Goal: Transaction & Acquisition: Subscribe to service/newsletter

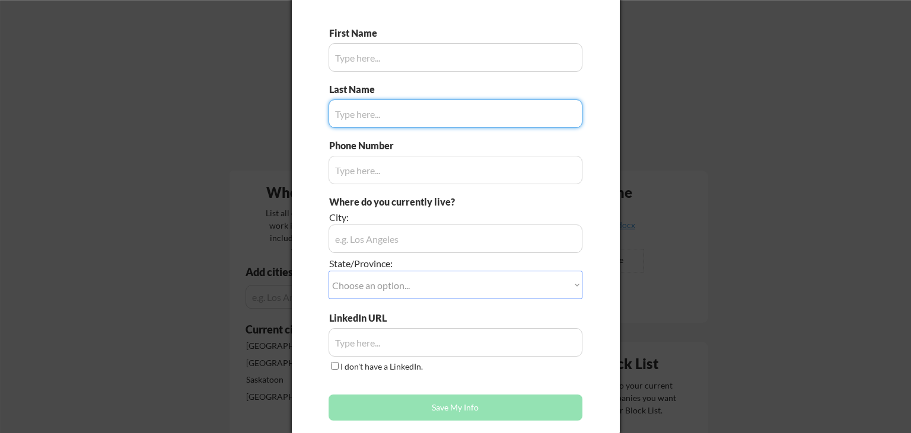
scroll to position [76, 0]
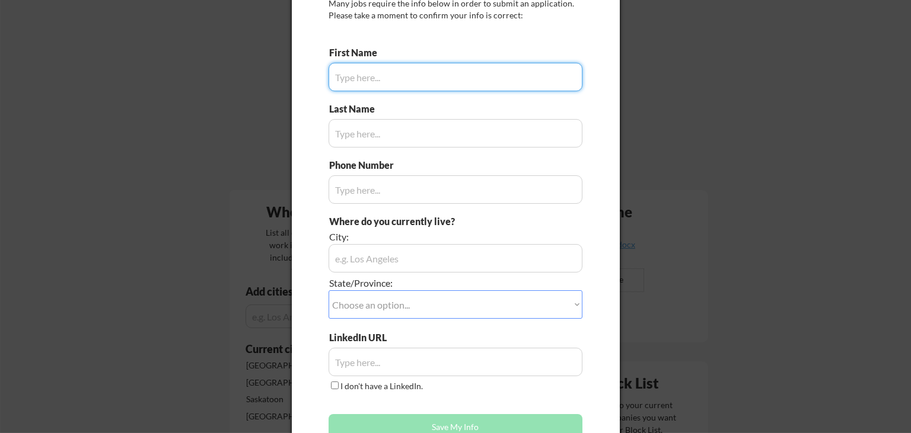
click at [400, 83] on input "input" at bounding box center [455, 77] width 254 height 28
type input "Brandon"
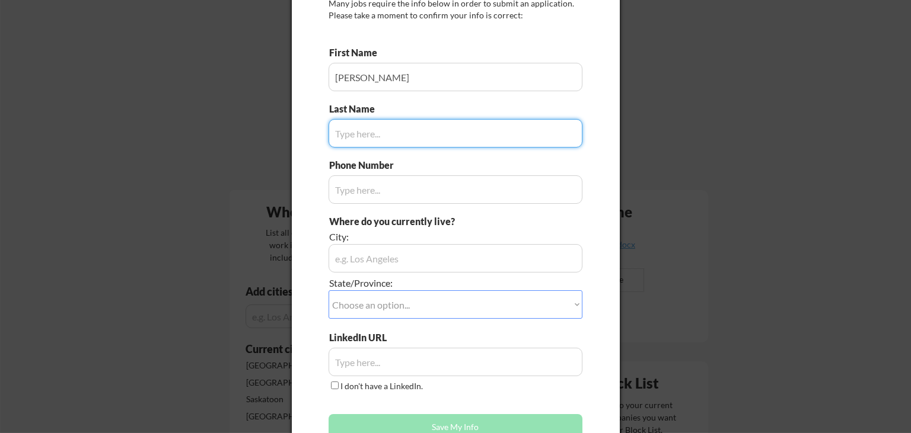
click at [355, 127] on input "input" at bounding box center [455, 133] width 254 height 28
type input "Beck"
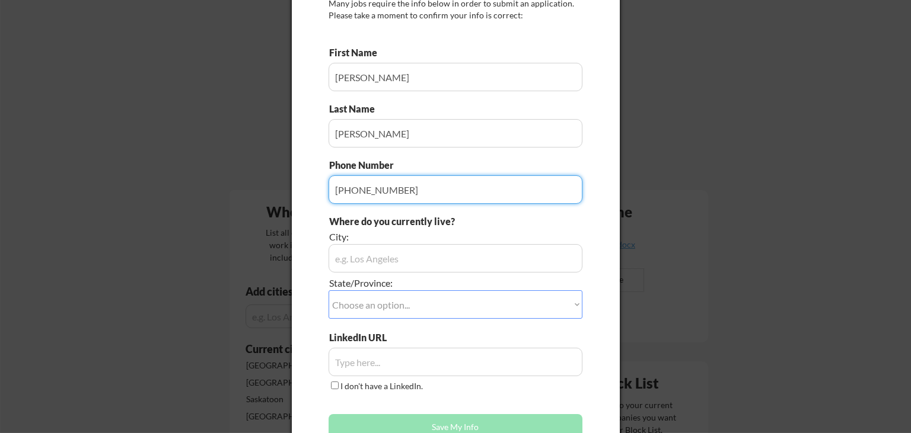
type input "1-587-586-2129"
click at [362, 261] on input "input" at bounding box center [455, 258] width 254 height 28
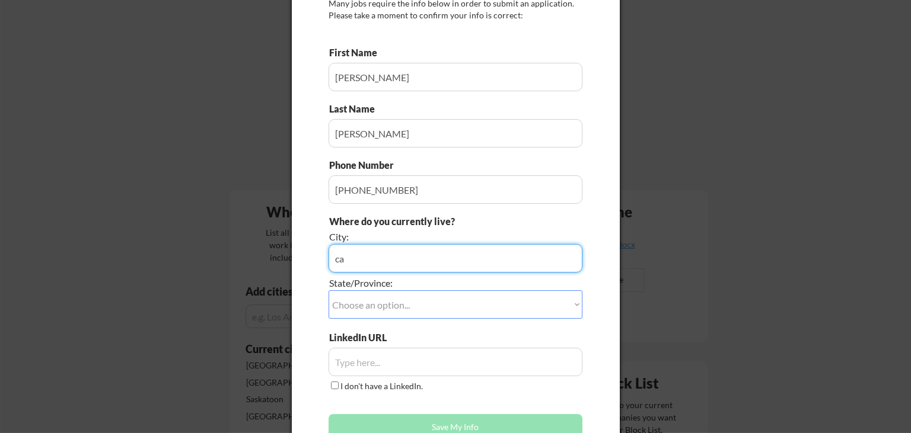
type input "c"
type input "Calgary"
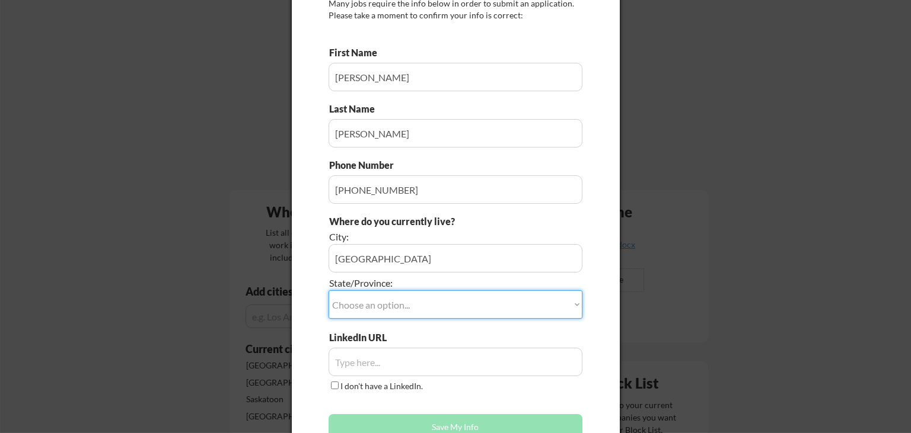
select select ""Alberta""
click option "Alberta" at bounding box center [0, 0] width 0 height 0
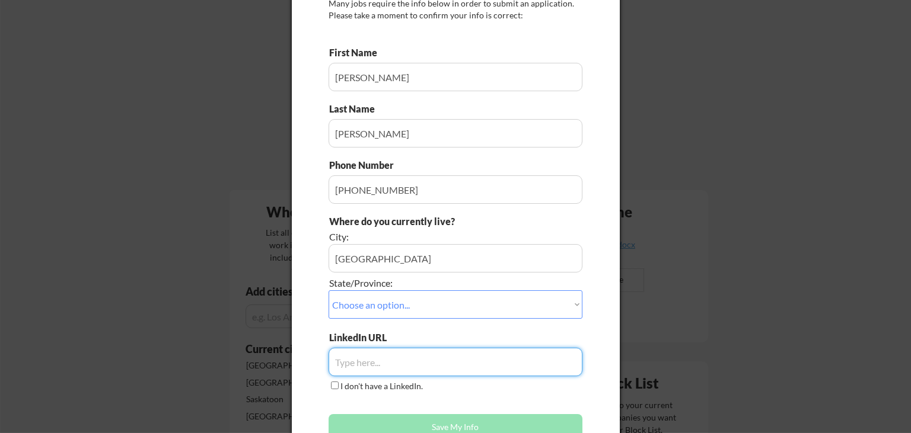
click at [400, 355] on input "input" at bounding box center [455, 362] width 254 height 28
paste input "https://www.linkedin.com/in/brandon-b-0361a746/"
type input "https://www.linkedin.com/in/brandon-b-0361a746/"
click at [452, 428] on button "Save My Info" at bounding box center [455, 427] width 254 height 26
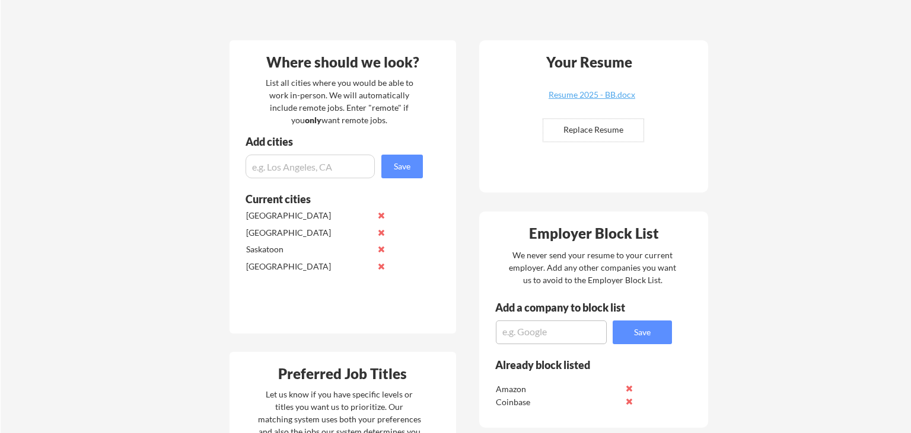
scroll to position [231, 0]
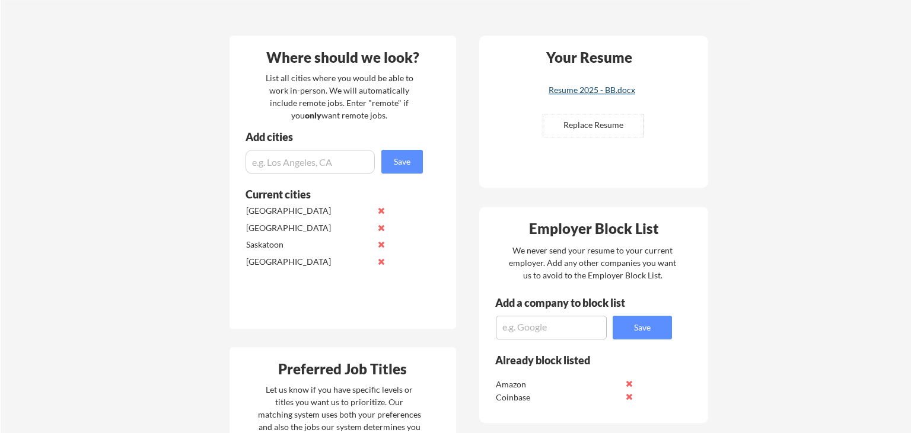
click at [619, 92] on div "Resume 2025 - BB.docx" at bounding box center [591, 90] width 141 height 8
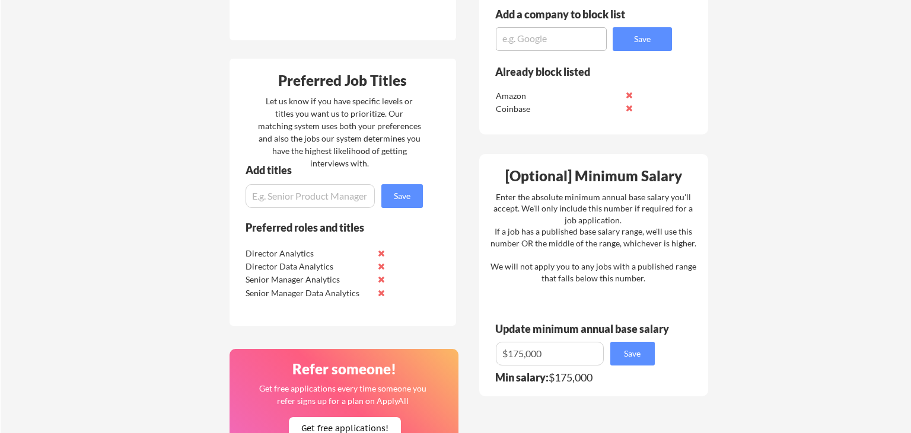
scroll to position [525, 0]
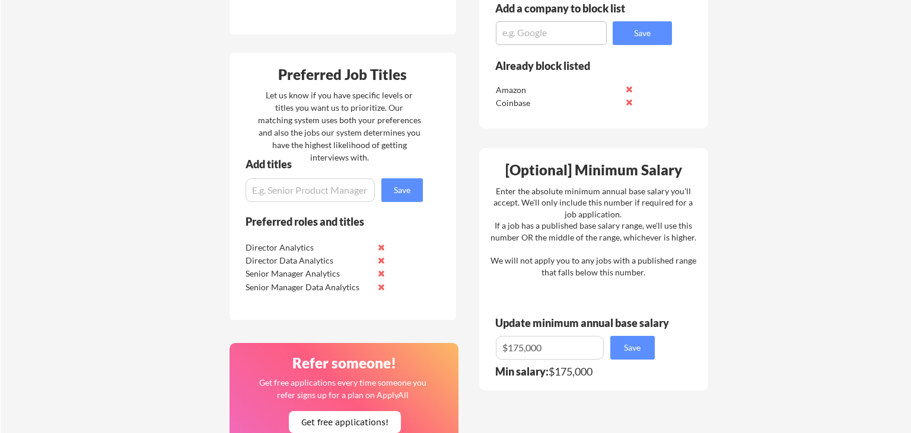
click at [340, 196] on input "input" at bounding box center [309, 190] width 129 height 24
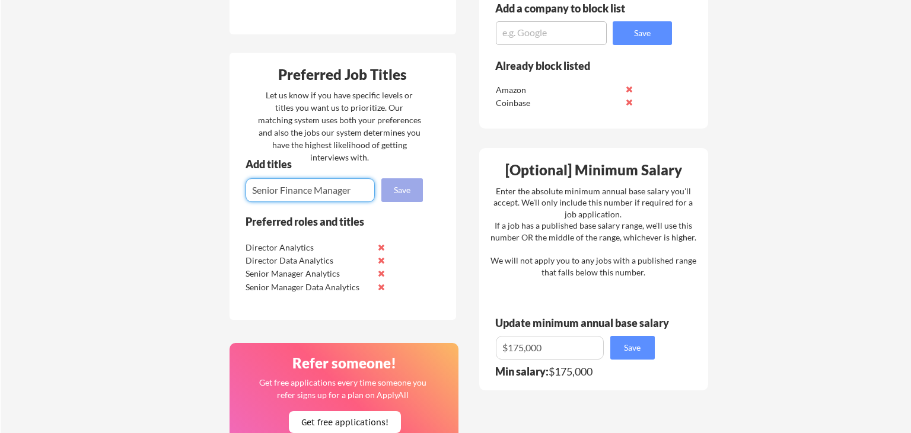
type input "Senior Finance Manager"
click at [406, 187] on button "Save" at bounding box center [402, 190] width 42 height 24
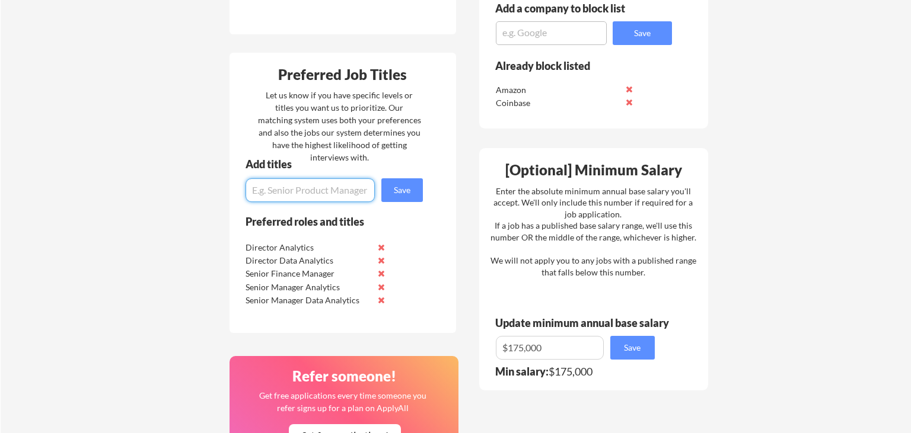
click at [291, 190] on input "input" at bounding box center [309, 190] width 129 height 24
type input "Director Finance"
click at [409, 194] on button "Save" at bounding box center [402, 190] width 42 height 24
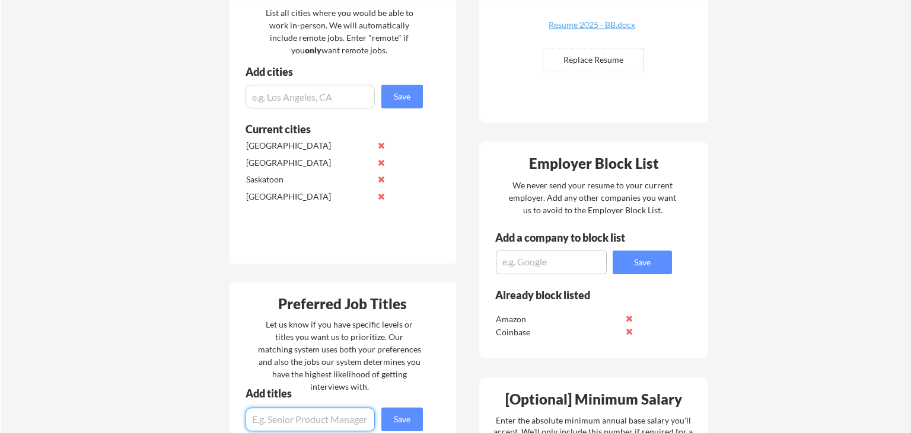
scroll to position [302, 0]
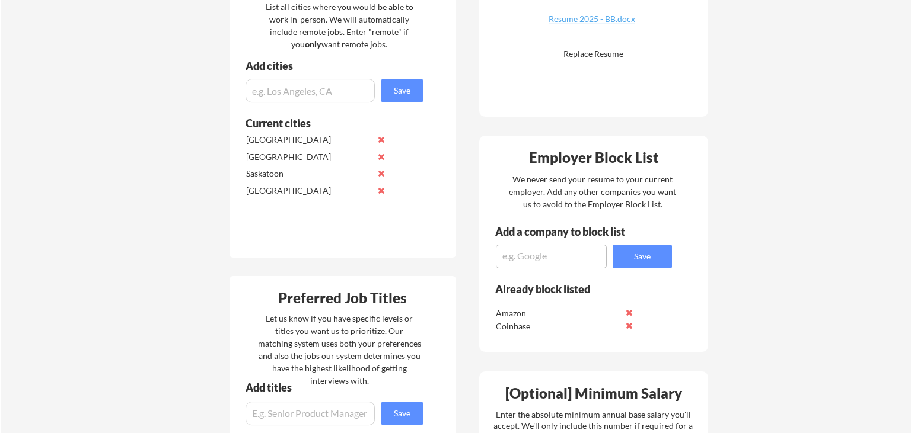
click at [522, 258] on textarea at bounding box center [551, 257] width 111 height 24
type textarea "Stripe"
click at [631, 262] on button "Save" at bounding box center [642, 257] width 59 height 24
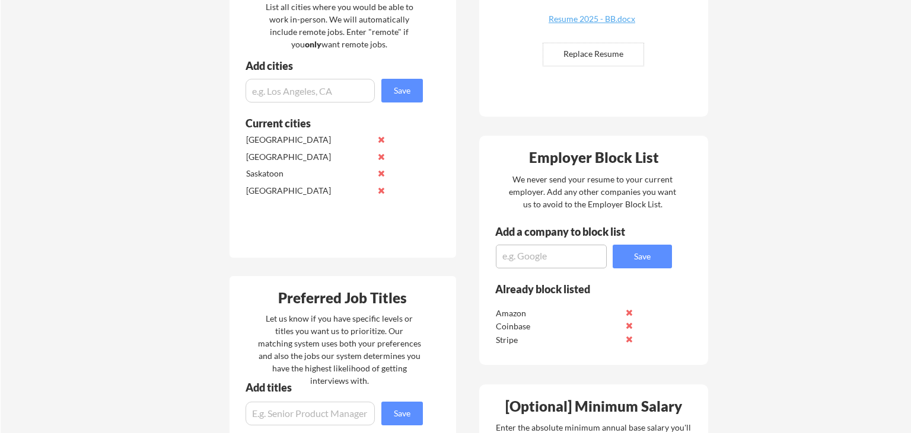
click at [564, 261] on textarea at bounding box center [551, 257] width 111 height 24
type textarea "Shopify"
click at [651, 260] on button "Save" at bounding box center [642, 257] width 59 height 24
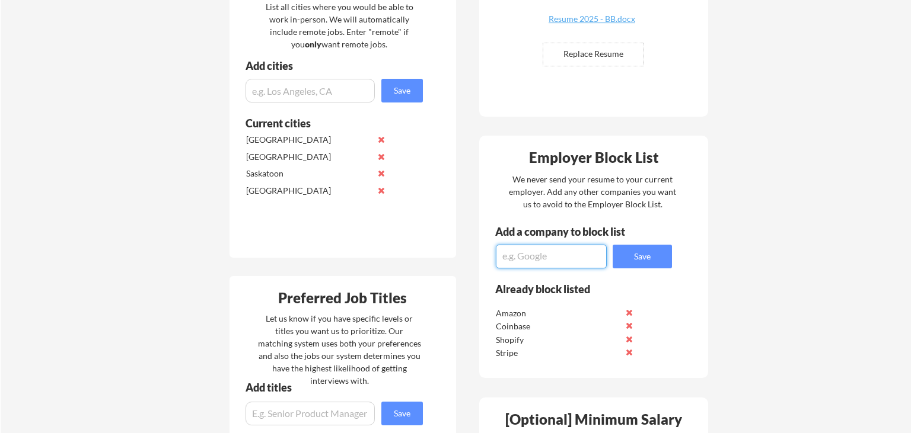
click at [596, 257] on textarea at bounding box center [551, 257] width 111 height 24
type textarea "Nutrien"
click at [632, 256] on button "Save" at bounding box center [642, 257] width 59 height 24
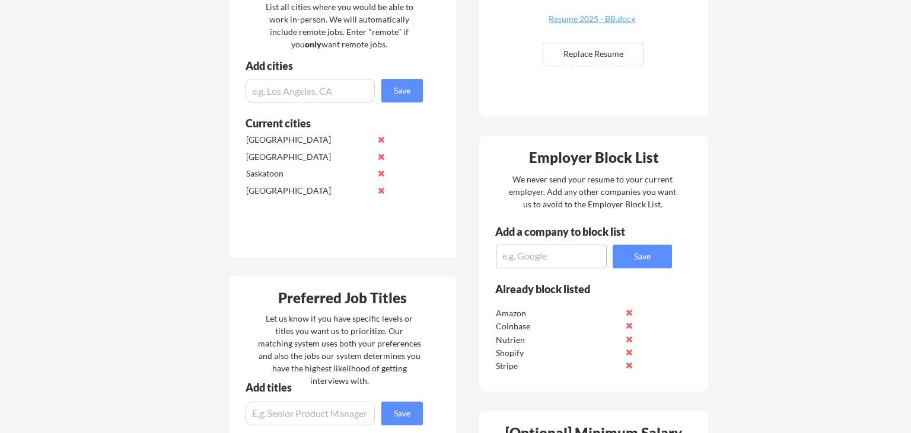
click at [570, 263] on textarea at bounding box center [551, 257] width 111 height 24
click at [538, 251] on textarea at bounding box center [551, 257] width 111 height 24
click at [518, 257] on textarea at bounding box center [551, 257] width 111 height 24
type textarea "Gusto"
click at [634, 267] on button "Save" at bounding box center [642, 257] width 59 height 24
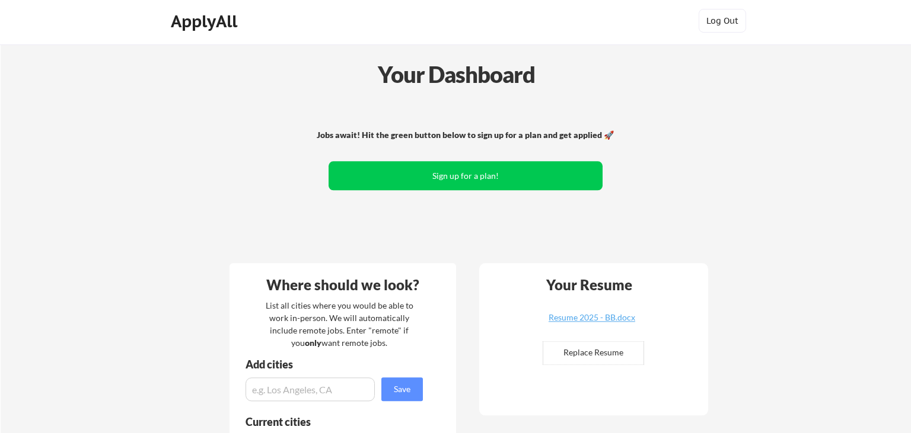
scroll to position [0, 0]
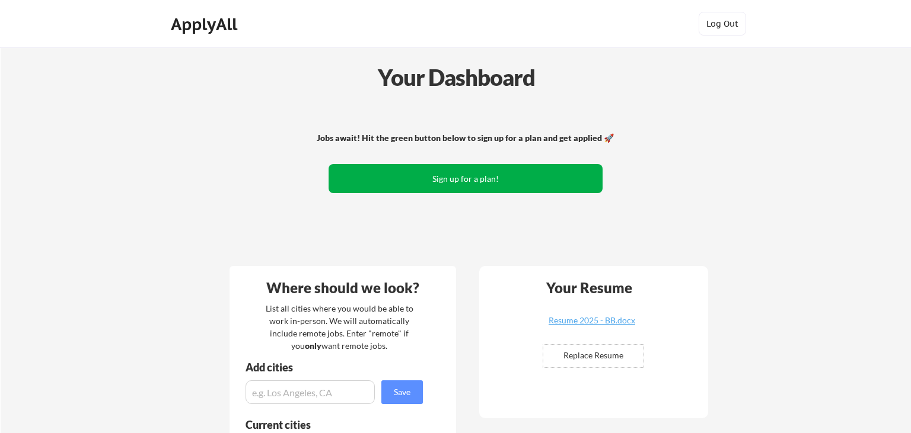
click at [470, 172] on button "Sign up for a plan!" at bounding box center [465, 178] width 274 height 29
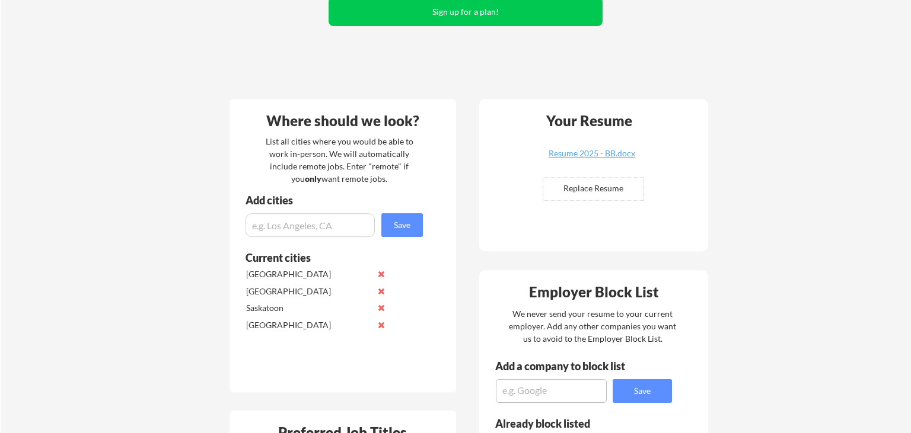
scroll to position [184, 0]
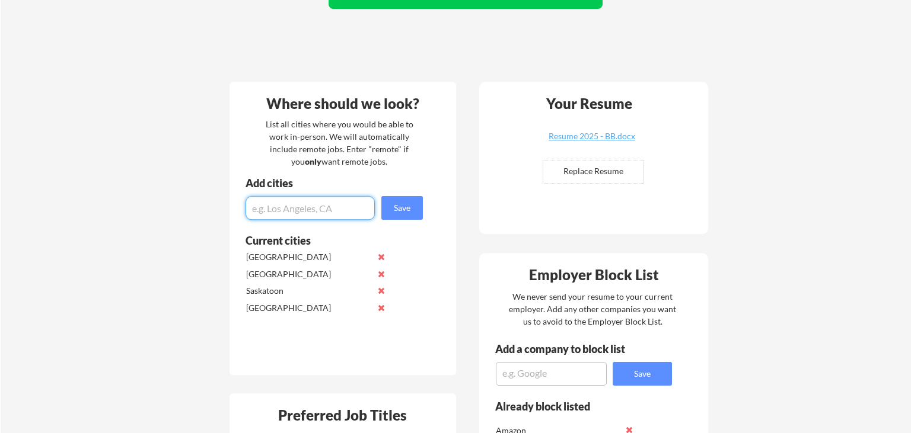
click at [343, 217] on input "input" at bounding box center [309, 208] width 129 height 24
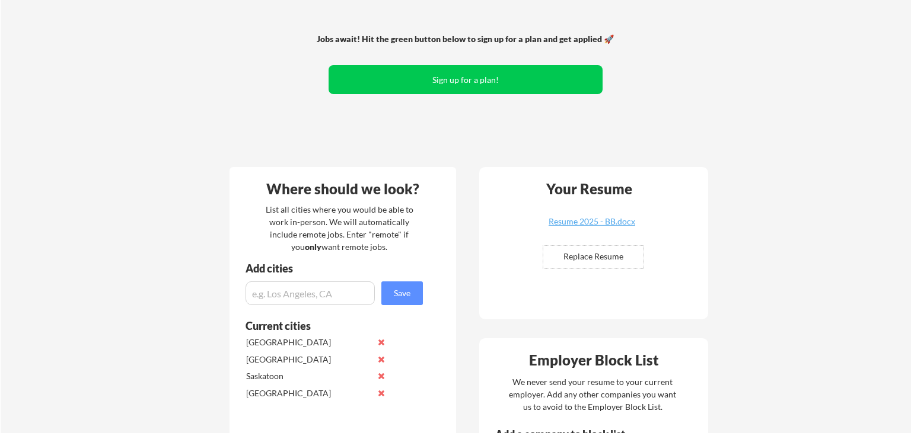
scroll to position [0, 0]
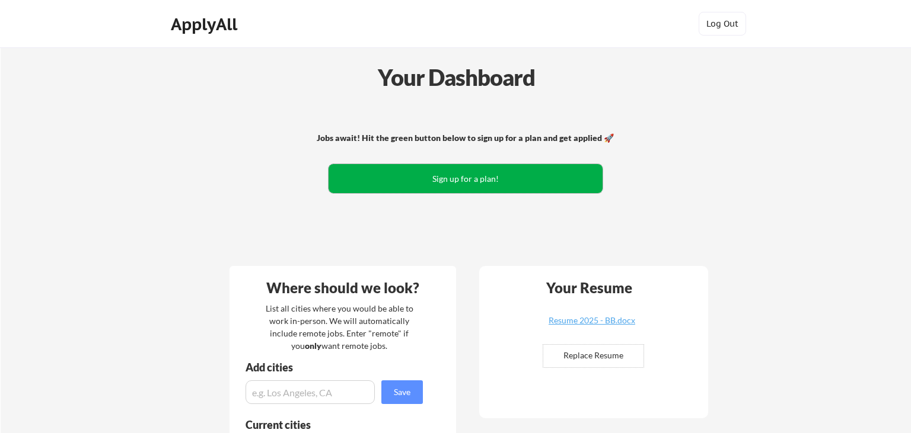
click at [499, 176] on button "Sign up for a plan!" at bounding box center [465, 178] width 274 height 29
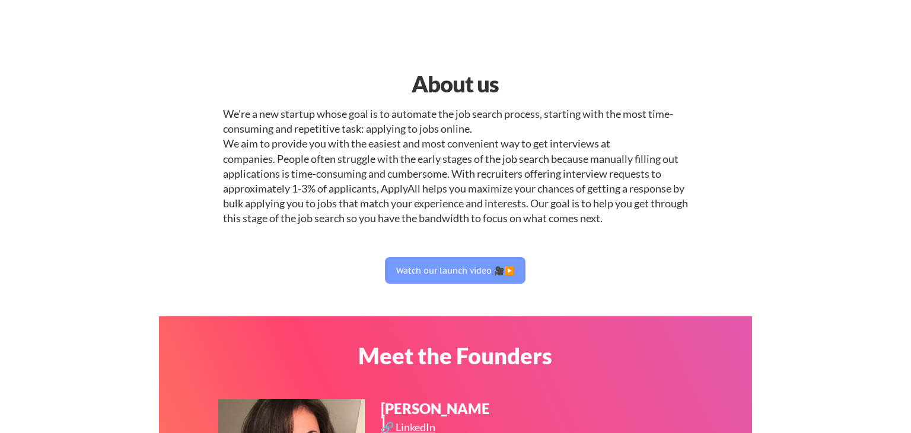
select select ""data_science___analytics""
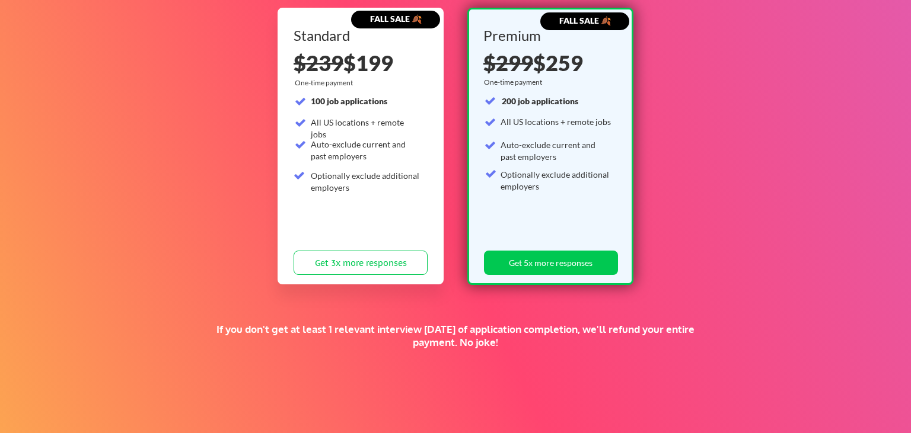
scroll to position [131, 0]
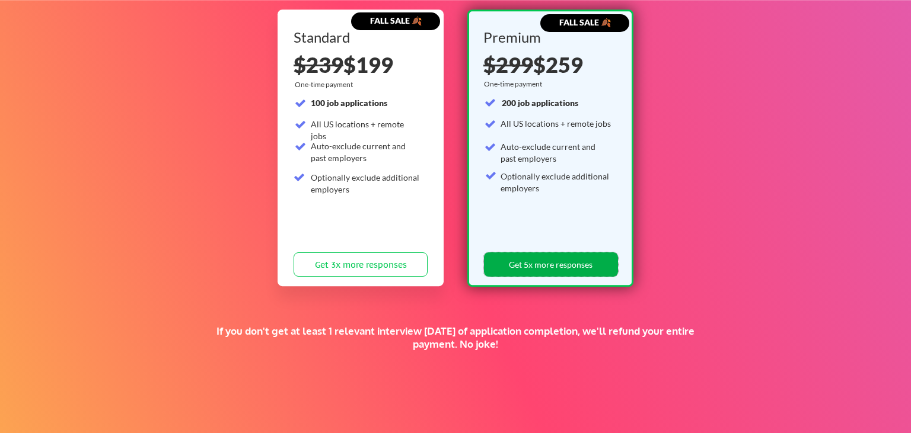
click at [556, 261] on button "Get 5x more responses" at bounding box center [551, 265] width 134 height 24
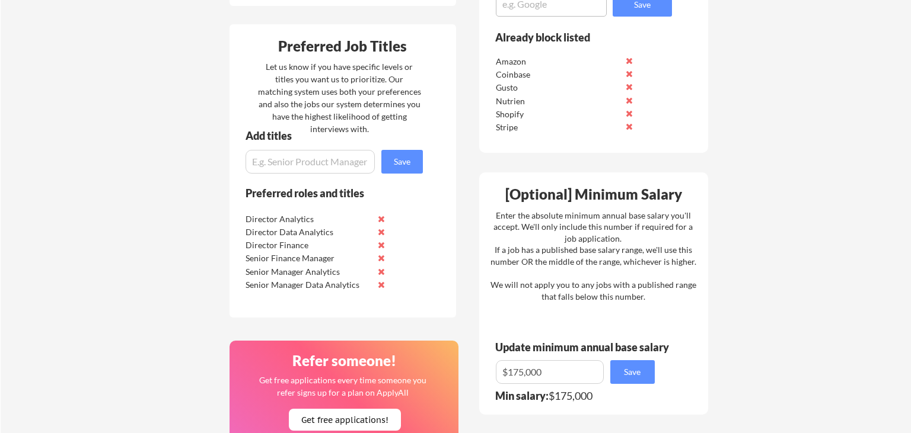
scroll to position [595, 0]
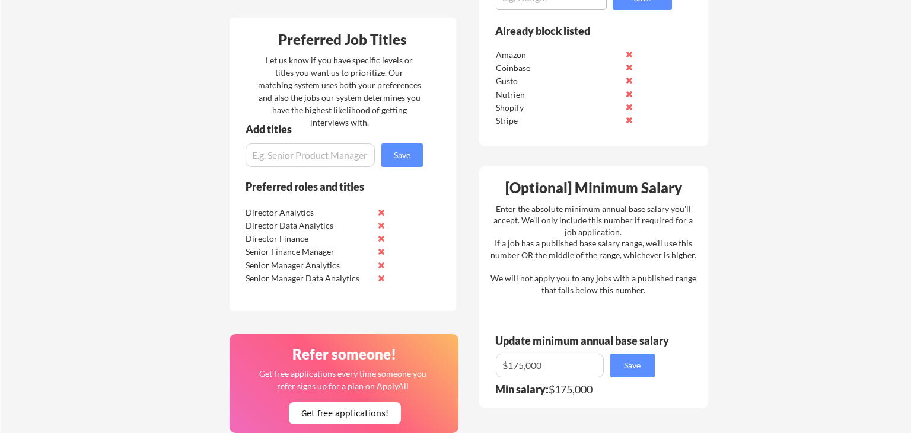
click at [296, 150] on input "input" at bounding box center [309, 155] width 129 height 24
type input "Senior Manager Analytics Engineering"
click at [406, 160] on button "Save" at bounding box center [402, 155] width 42 height 24
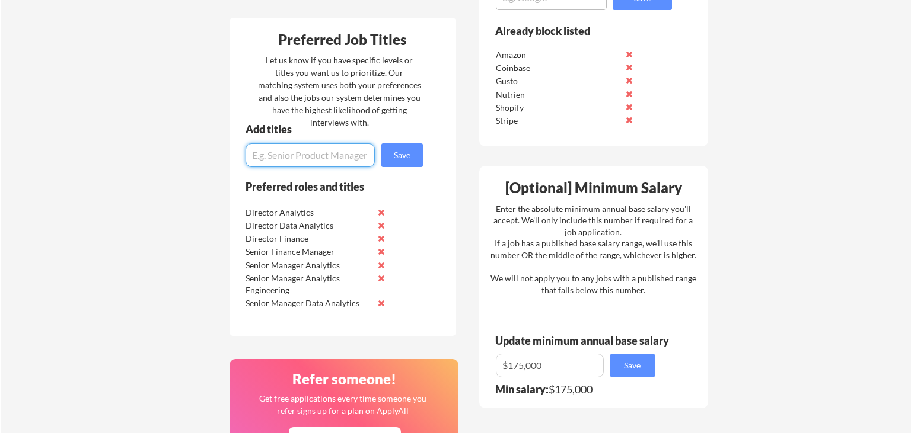
click at [306, 157] on input "input" at bounding box center [309, 155] width 129 height 24
type input "Director Analytics Engineering"
click at [401, 162] on button "Save" at bounding box center [402, 155] width 42 height 24
